Goal: Check status: Check status

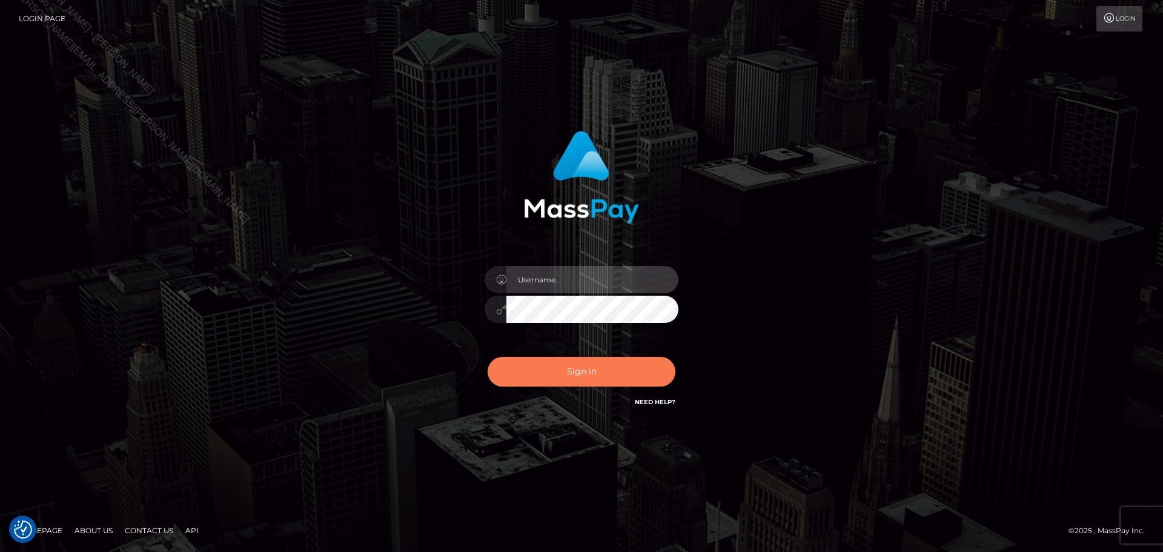
type input "Celso.B2Spin"
click at [562, 370] on button "Sign in" at bounding box center [582, 372] width 188 height 30
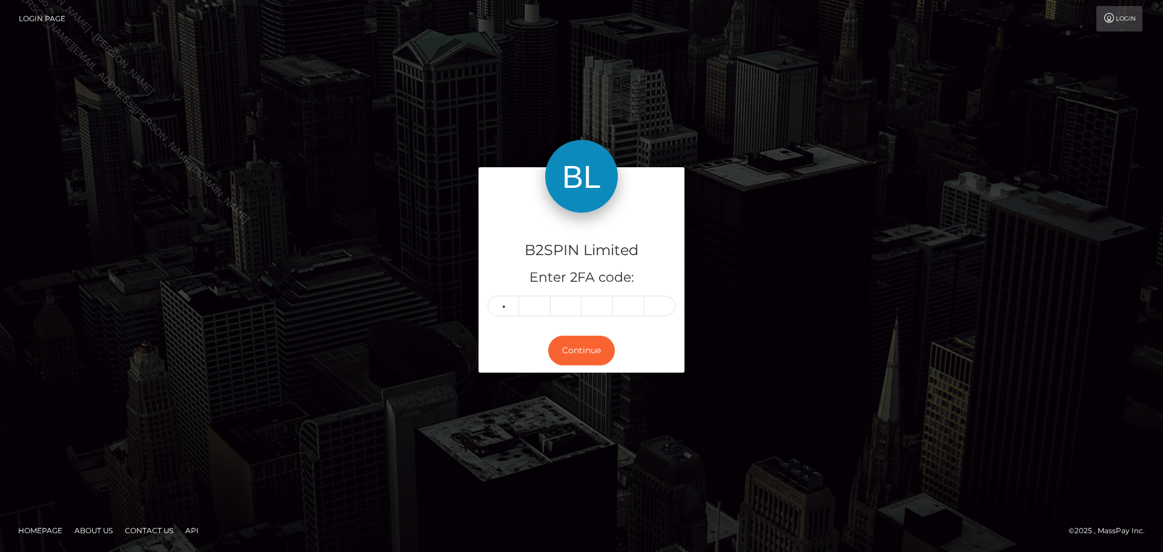
type input "5"
type input "0"
type input "4"
type input "8"
type input "5"
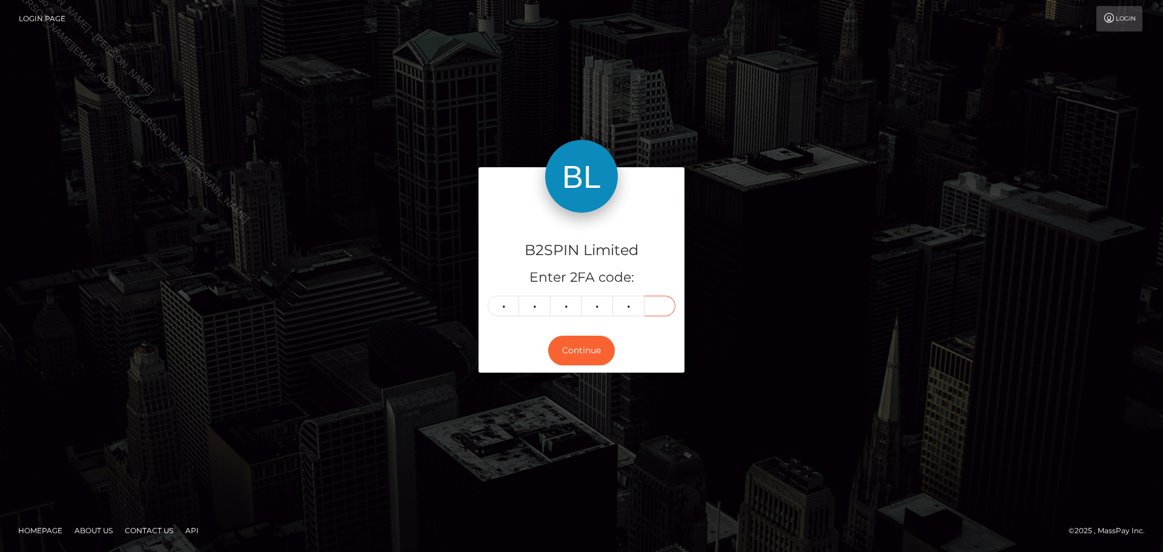
type input "2"
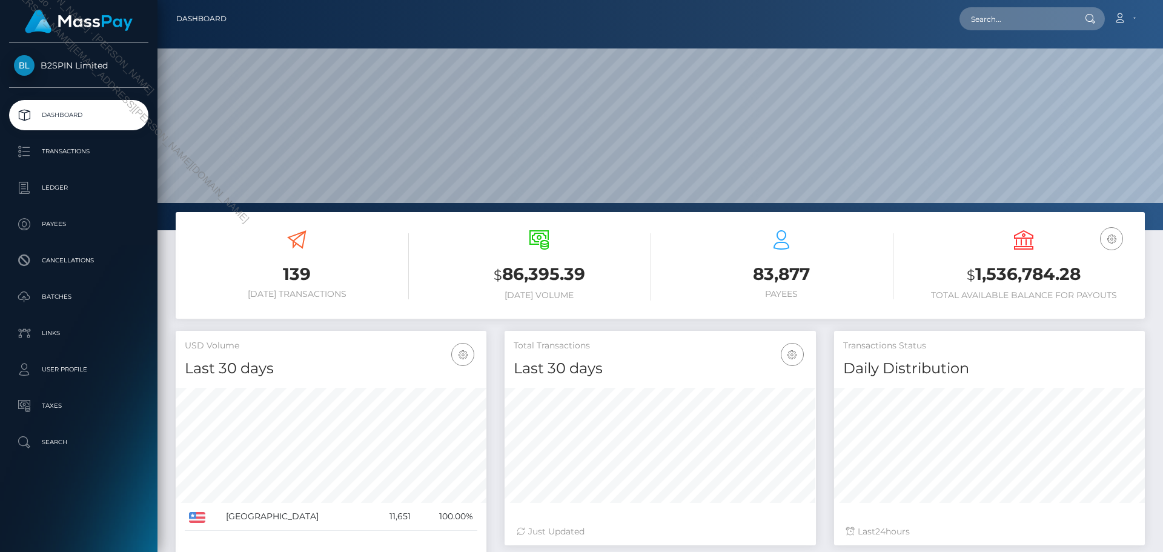
scroll to position [215, 311]
click at [1002, 21] on input "text" at bounding box center [1017, 18] width 114 height 23
paste input "2987966"
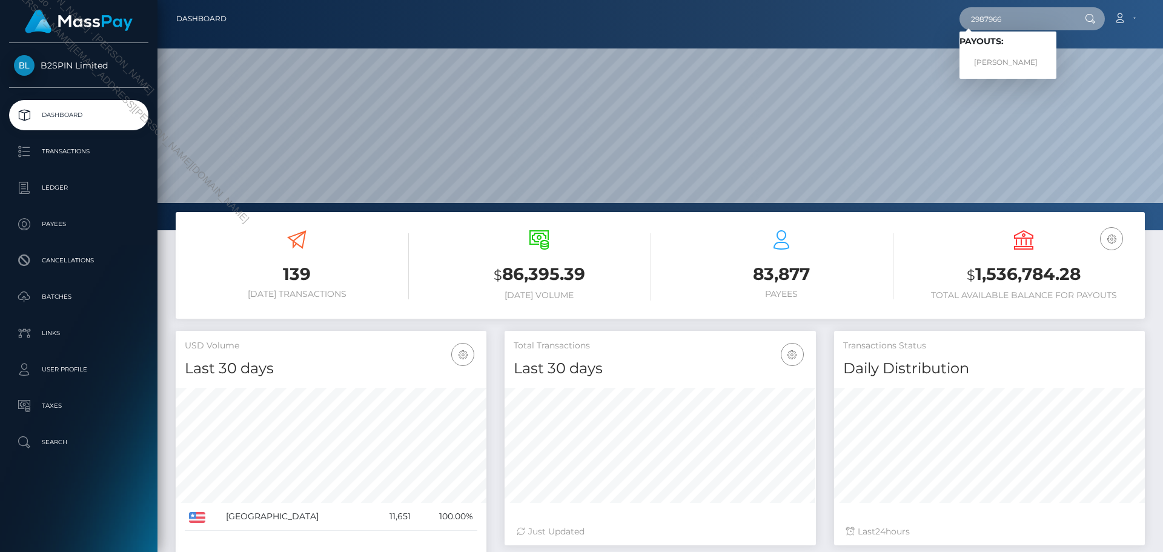
type input "2987966"
click at [1012, 62] on link "SEAN KIRSTIN KUHL" at bounding box center [1008, 62] width 97 height 22
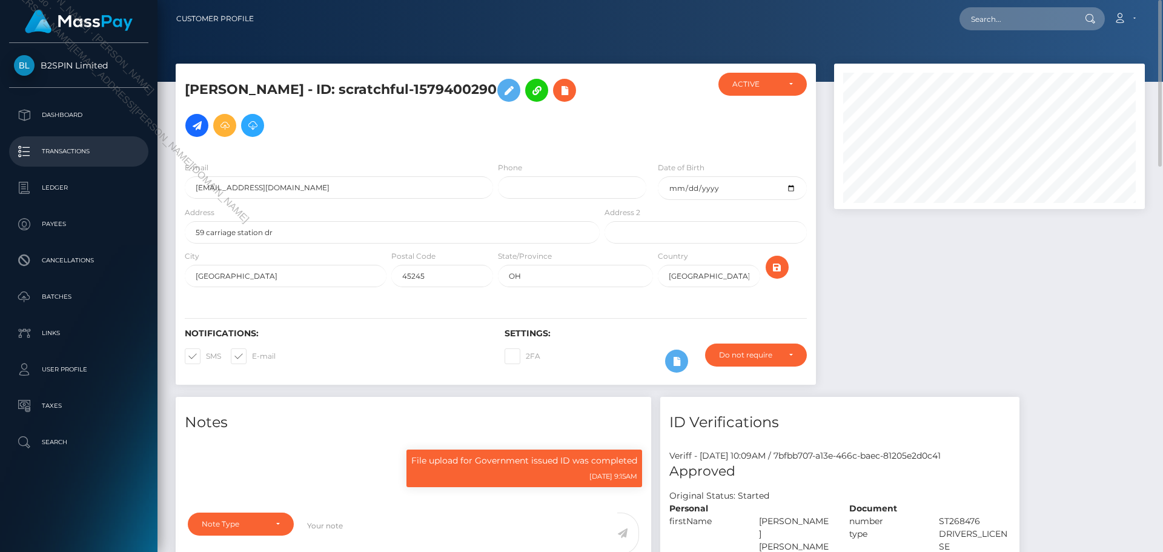
click at [59, 152] on p "Transactions" at bounding box center [79, 151] width 130 height 18
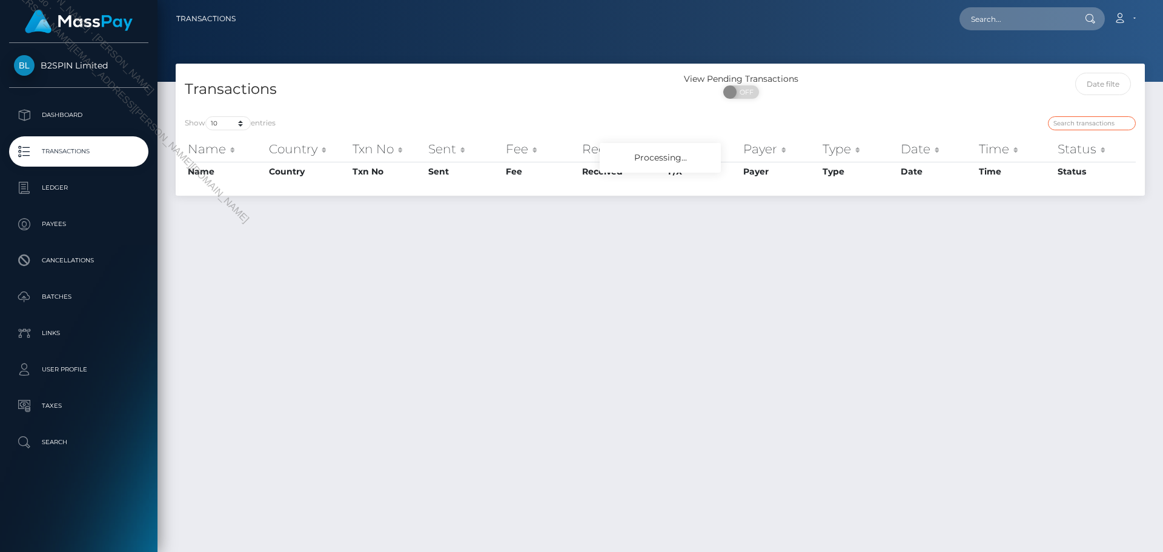
click at [1082, 120] on input "search" at bounding box center [1092, 123] width 88 height 14
paste input "2987966"
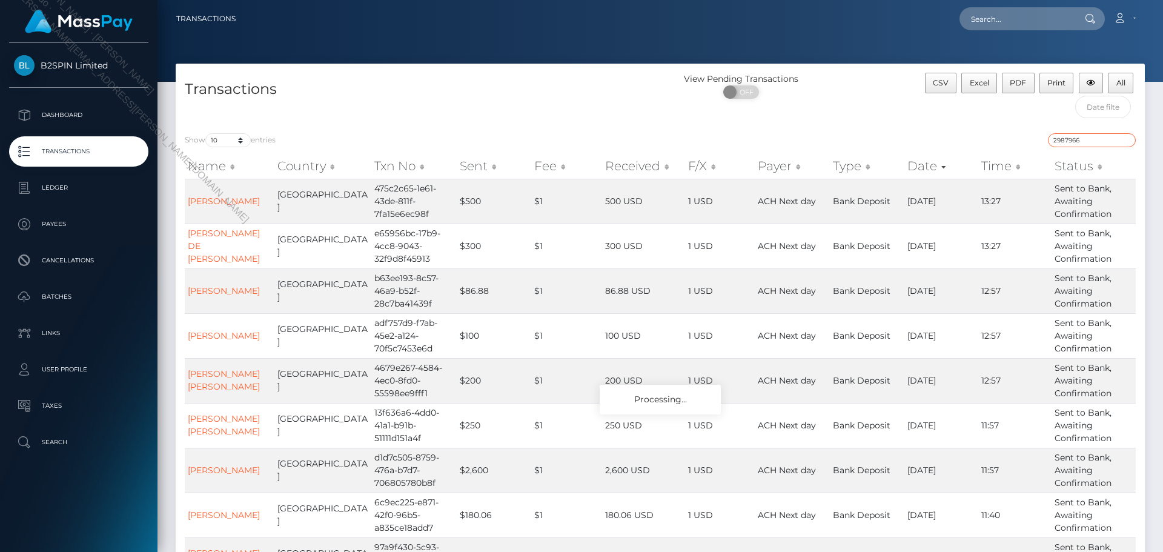
click at [1087, 145] on input "2987966" at bounding box center [1092, 140] width 88 height 14
click at [892, 130] on div "Show 10 25 50 100 250 500 1,000 3,500 entries 2987966 Name Country Txn No Sent …" at bounding box center [660, 400] width 969 height 552
click at [1130, 142] on input "2987966" at bounding box center [1092, 140] width 88 height 14
click at [1119, 139] on input "2987966" at bounding box center [1092, 140] width 88 height 14
drag, startPoint x: 1105, startPoint y: 141, endPoint x: 889, endPoint y: 141, distance: 216.3
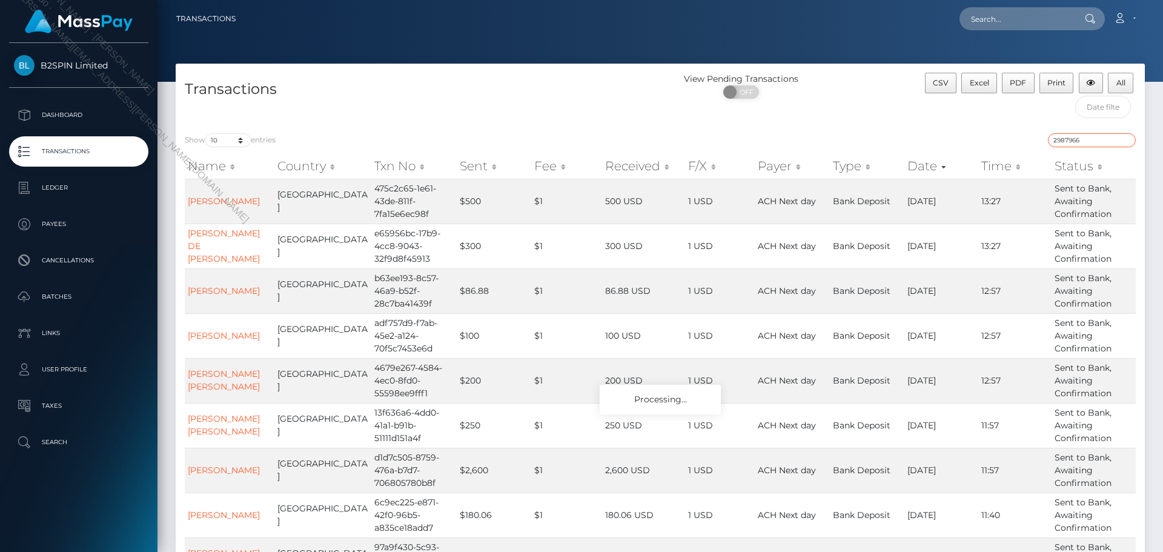
click at [889, 141] on div "2987966" at bounding box center [902, 141] width 466 height 17
click at [950, 129] on div "Show 10 25 50 100 250 500 1,000 3,500 entries 2987966 Name Country Txn No Sent …" at bounding box center [660, 400] width 969 height 552
drag, startPoint x: 1088, startPoint y: 135, endPoint x: 897, endPoint y: 135, distance: 191.4
click at [897, 135] on div "2987966" at bounding box center [902, 141] width 466 height 17
paste input "6a1a7b93-6204-4b70-952c-9512445021c7"
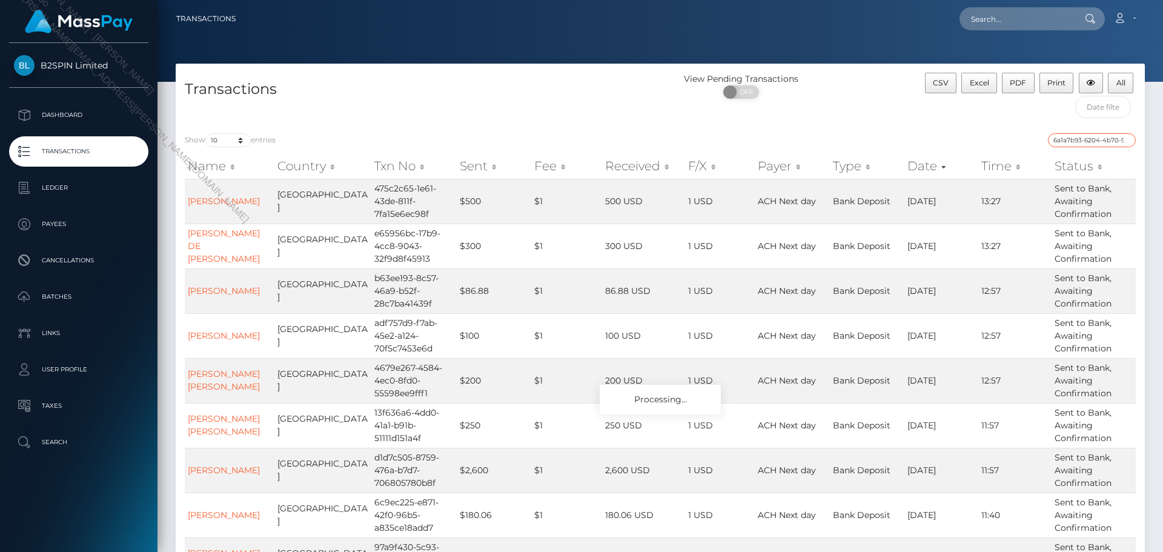
scroll to position [0, 56]
type input "6a1a7b93-6204-4b70-952c-9512445021c7"
click at [594, 110] on div "Transactions" at bounding box center [418, 98] width 485 height 51
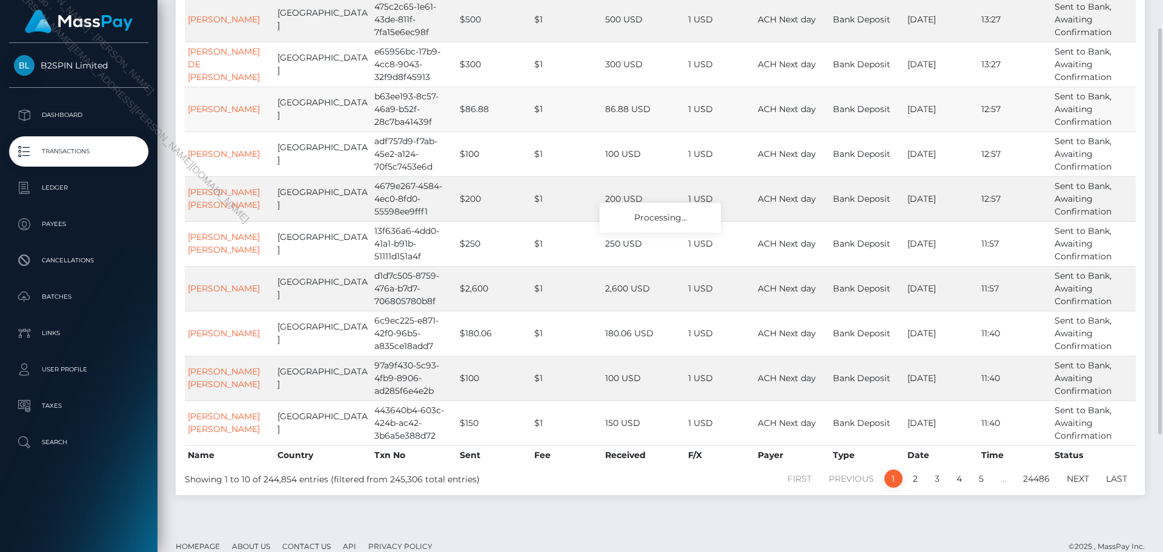
scroll to position [0, 0]
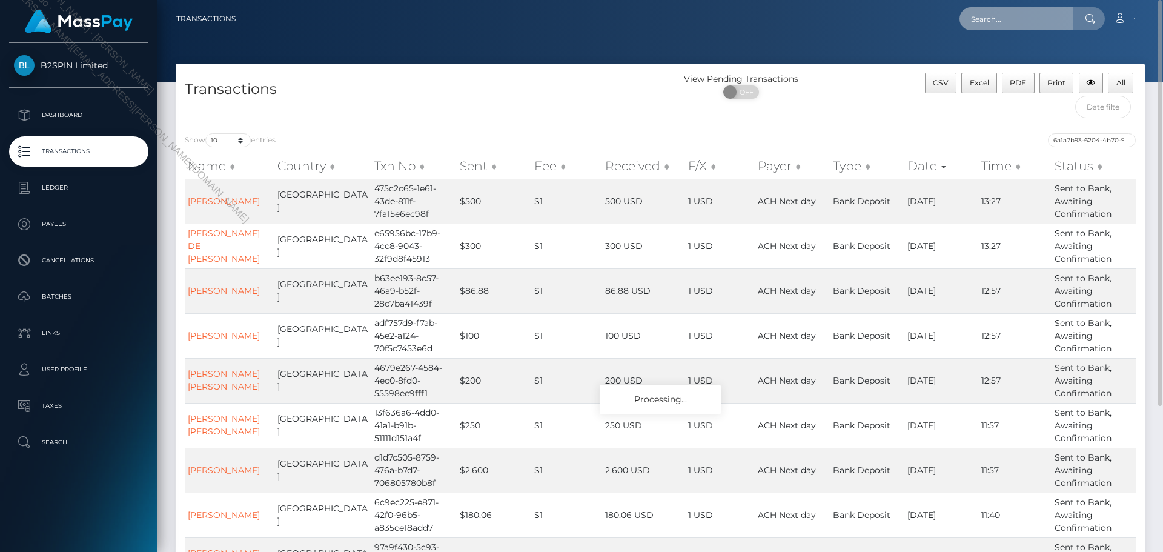
click at [1004, 21] on input "text" at bounding box center [1017, 18] width 114 height 23
paste input "6a1a7b93-6204-4b70-952c-9512445021c7"
drag, startPoint x: 1071, startPoint y: 13, endPoint x: 738, endPoint y: 12, distance: 332.6
click at [738, 12] on div "6a1a7b93-6204-4b70-952c-9512445021c7 Loading... Loading... Account Edit Profile…" at bounding box center [694, 18] width 899 height 25
type input "6a1a7b93-6204-4b70-952c-9512445021c7"
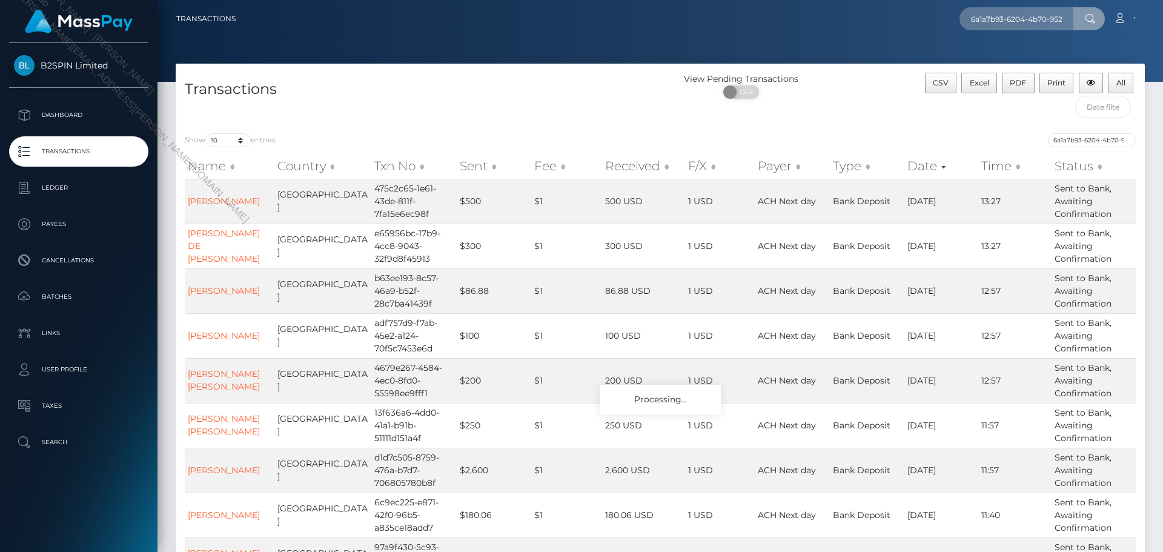
click at [83, 64] on span "B2SPIN Limited" at bounding box center [78, 65] width 139 height 11
click at [81, 66] on span "B2SPIN Limited" at bounding box center [78, 65] width 139 height 11
click at [68, 116] on p "Dashboard" at bounding box center [79, 115] width 130 height 18
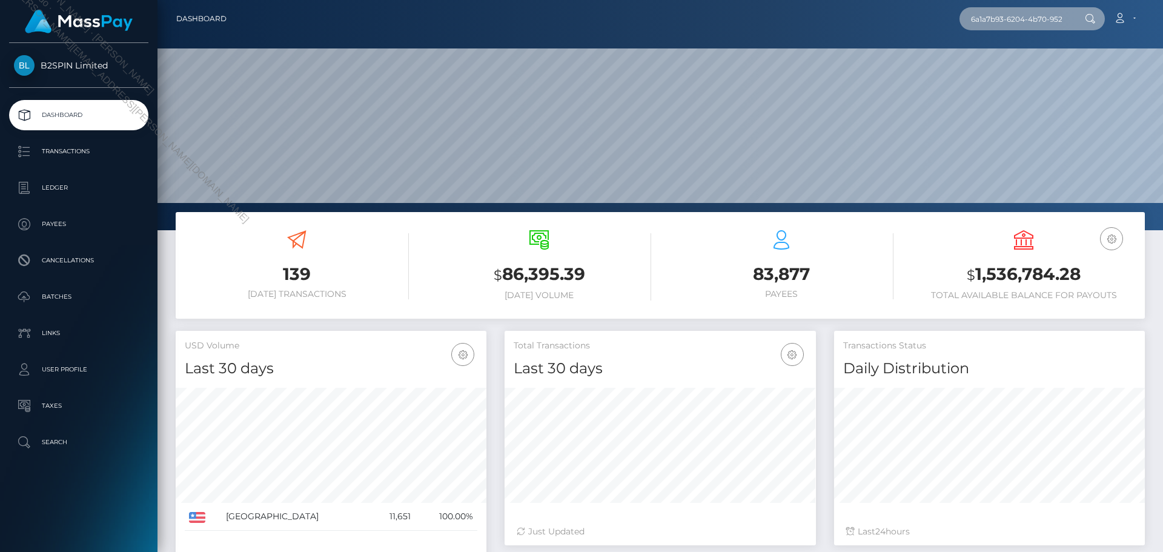
click at [1034, 17] on input "6a1a7b93-6204-4b70-952c-9512445021c7" at bounding box center [1017, 18] width 114 height 23
paste input "payout_ab88ff98-61ca-11f0-b1fb-02a8c2768cb9"
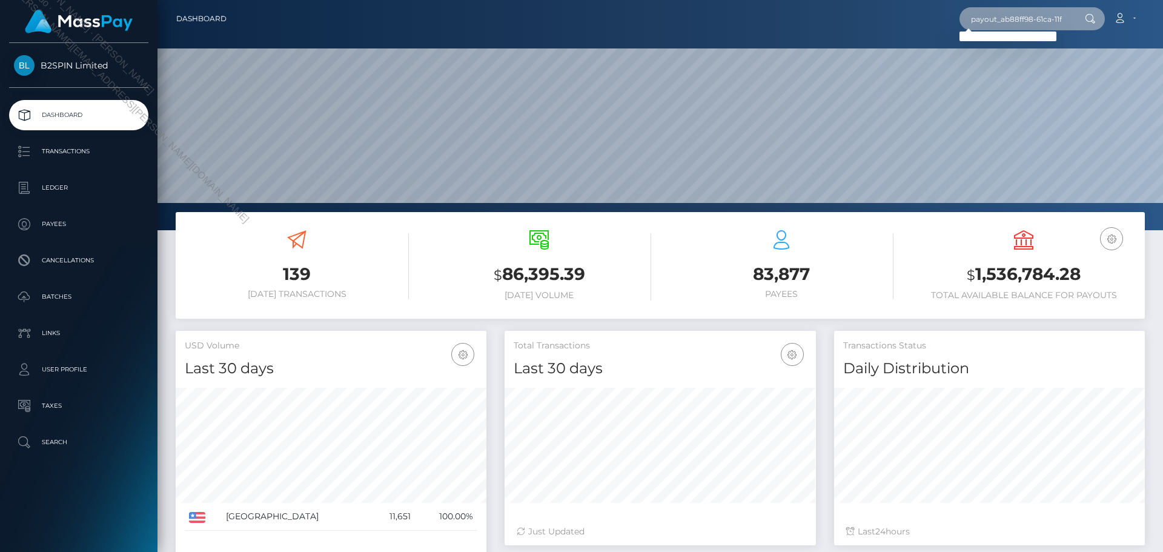
click at [1022, 15] on input "payout_ab88ff98-61ca-11f0-b1fb-02a8c2768cb9" at bounding box center [1017, 18] width 114 height 23
paste input "6a1a7b93-6204-4b70-952c-9512445021c7"
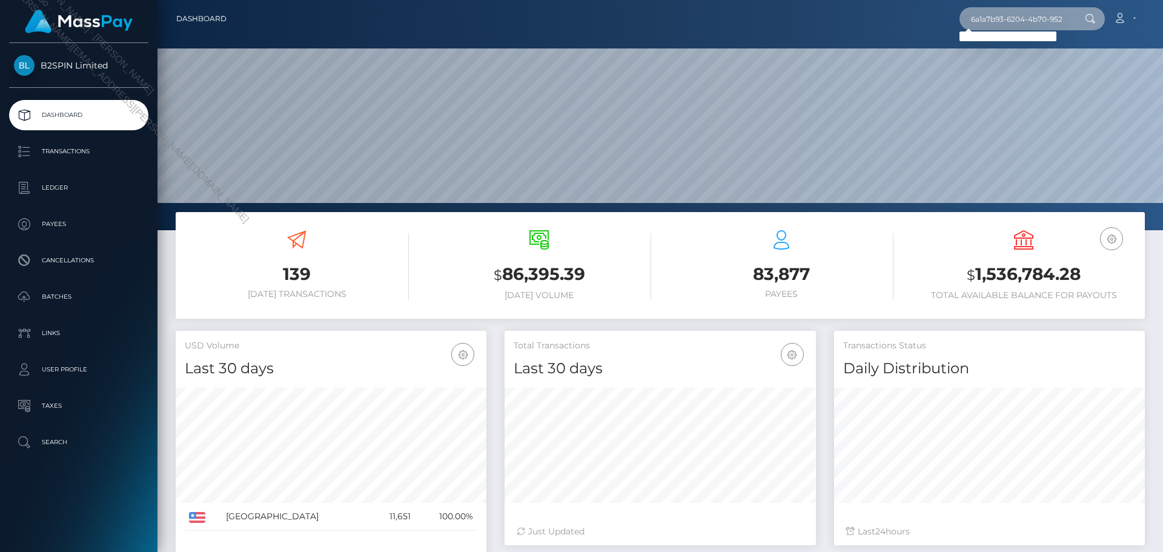
click at [1044, 21] on input "6a1a7b93-6204-4b70-952c-9512445021c7" at bounding box center [1017, 18] width 114 height 23
paste input "2987966"
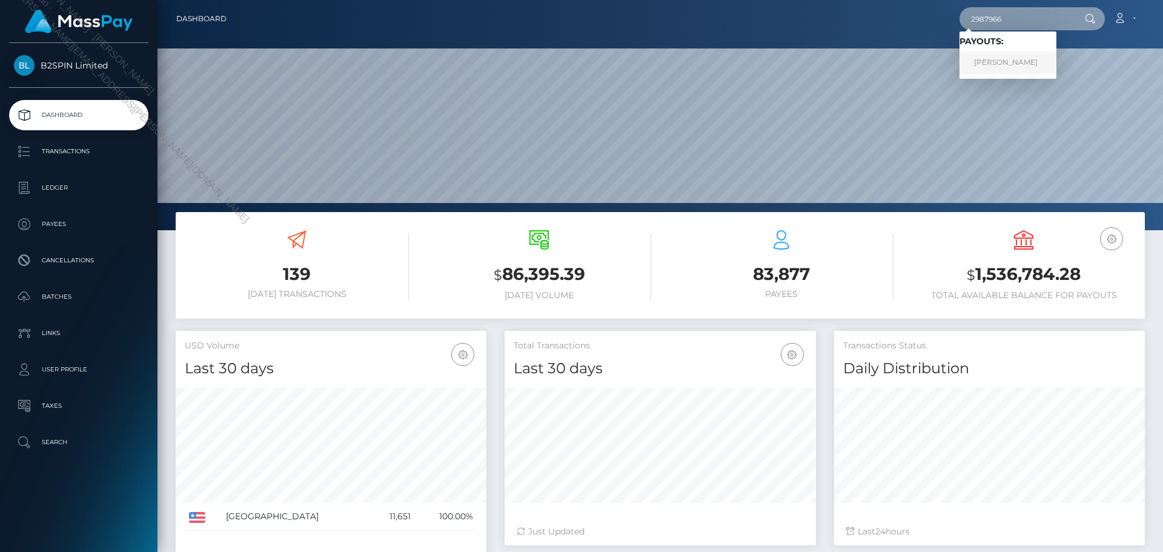
type input "2987966"
click at [1016, 62] on link "SEAN KIRSTIN KUHL" at bounding box center [1008, 62] width 97 height 22
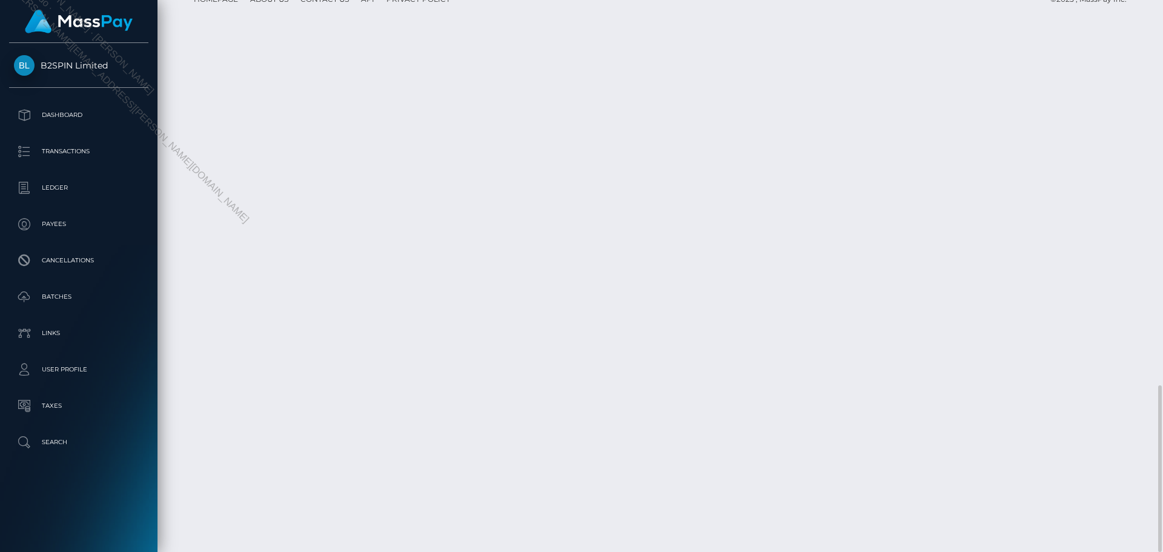
scroll to position [145, 311]
